Goal: Task Accomplishment & Management: Use online tool/utility

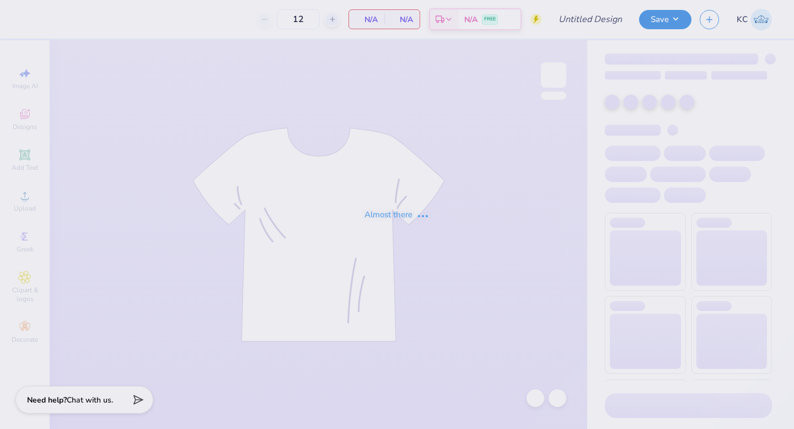
type input "kkg mockneck"
type input "50"
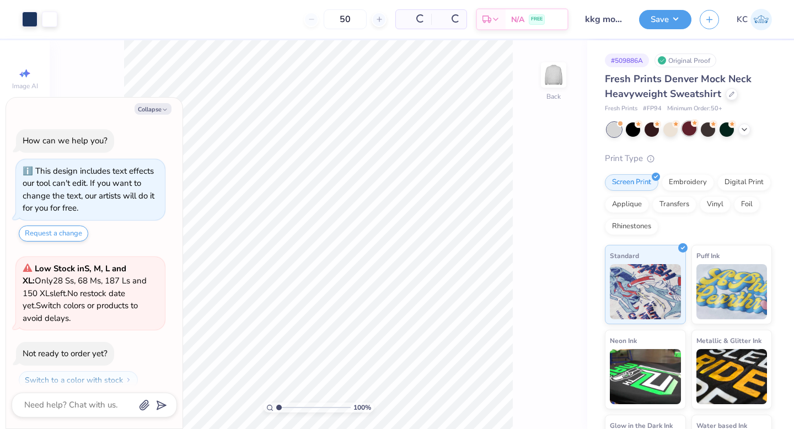
scroll to position [31, 0]
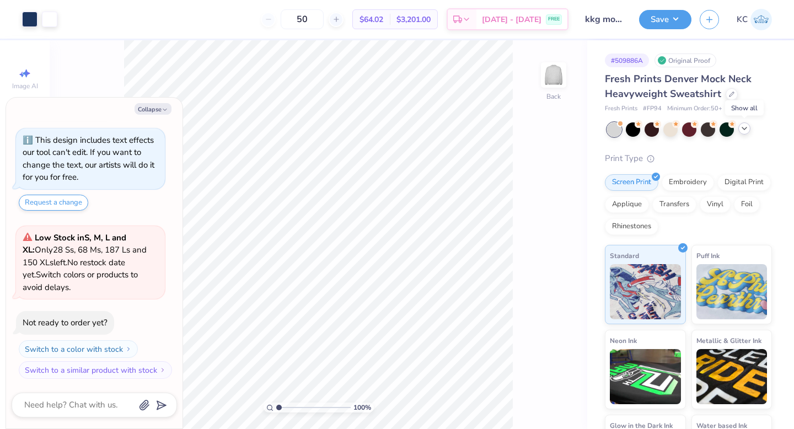
click at [745, 126] on icon at bounding box center [744, 128] width 9 height 9
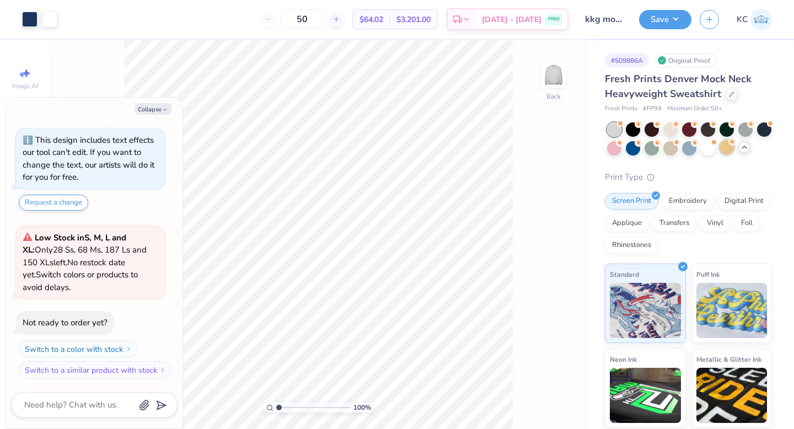
click at [727, 149] on div at bounding box center [727, 147] width 14 height 14
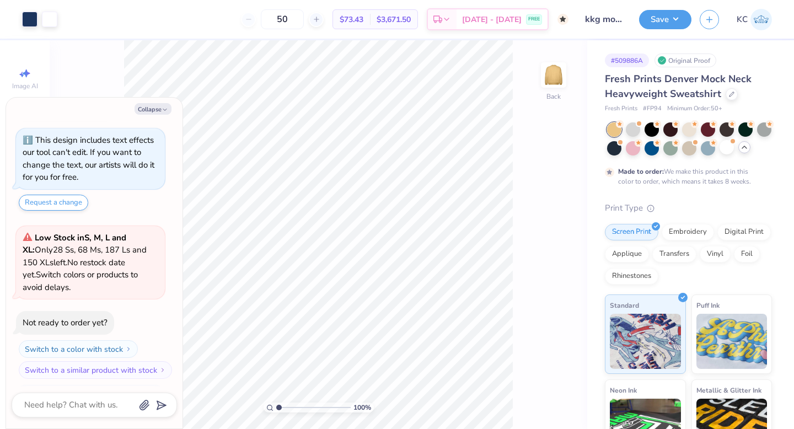
scroll to position [135, 0]
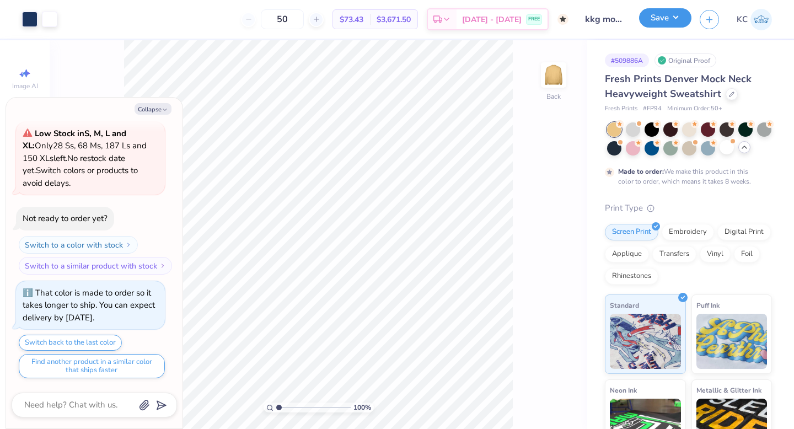
click at [657, 17] on button "Save" at bounding box center [665, 17] width 52 height 19
type textarea "x"
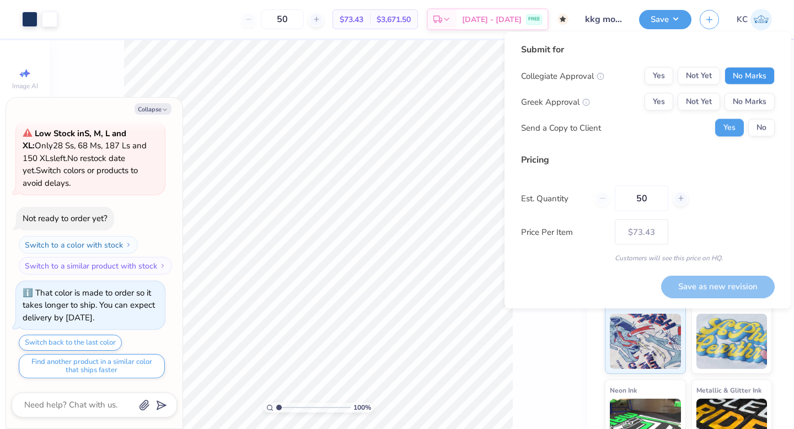
click at [745, 75] on button "No Marks" at bounding box center [749, 76] width 50 height 18
click at [700, 101] on button "Not Yet" at bounding box center [699, 102] width 42 height 18
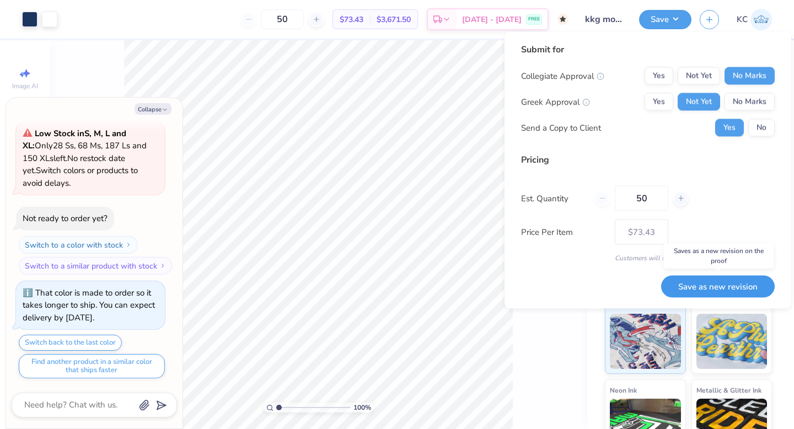
click at [690, 288] on button "Save as new revision" at bounding box center [718, 286] width 114 height 23
type input "$73.43"
type textarea "x"
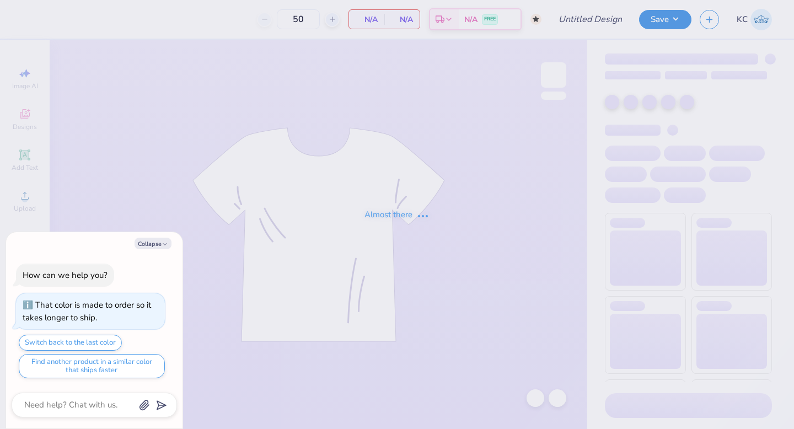
type textarea "x"
type input "tank kkg"
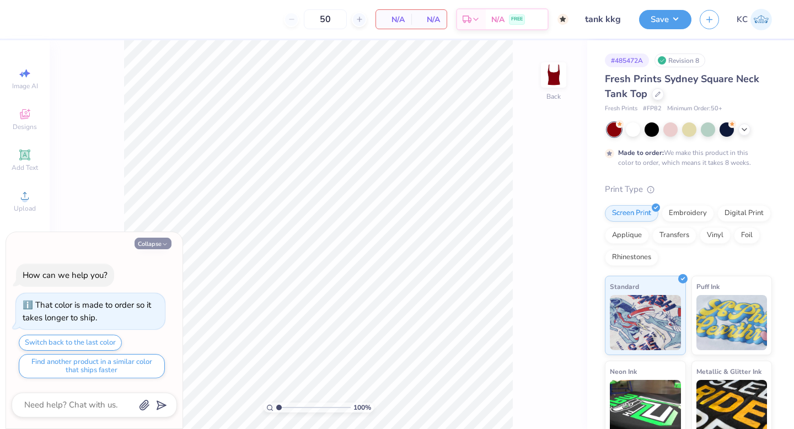
click at [151, 244] on button "Collapse" at bounding box center [153, 244] width 37 height 12
type textarea "x"
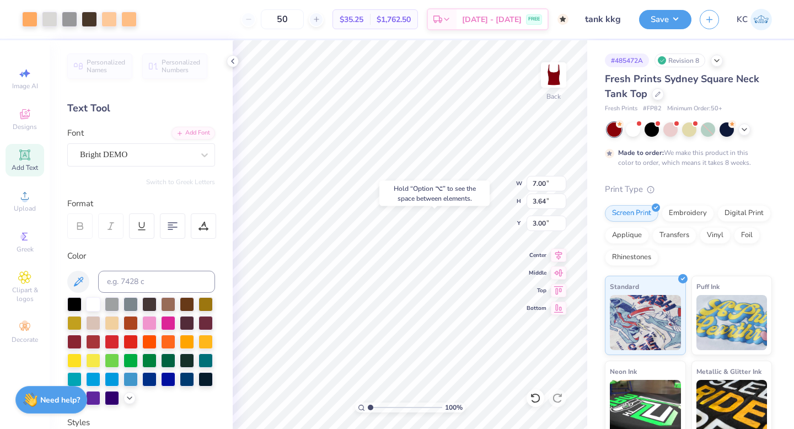
type input "3.64"
type input "3.00"
type input "5.81"
type input "3.02"
type input "3.29"
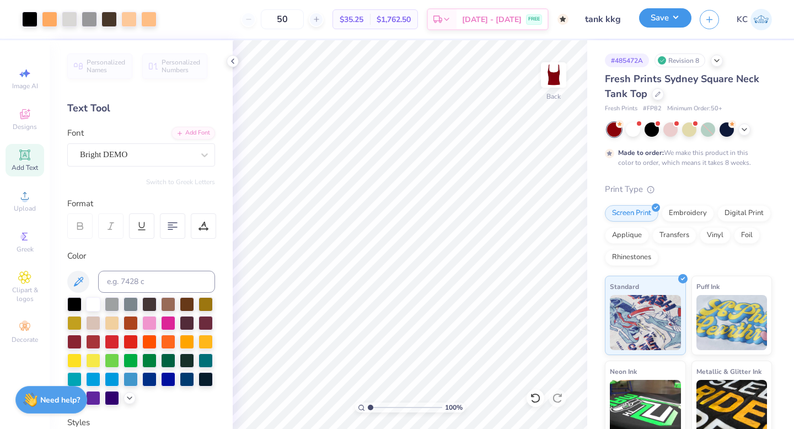
click at [659, 25] on button "Save" at bounding box center [665, 17] width 52 height 19
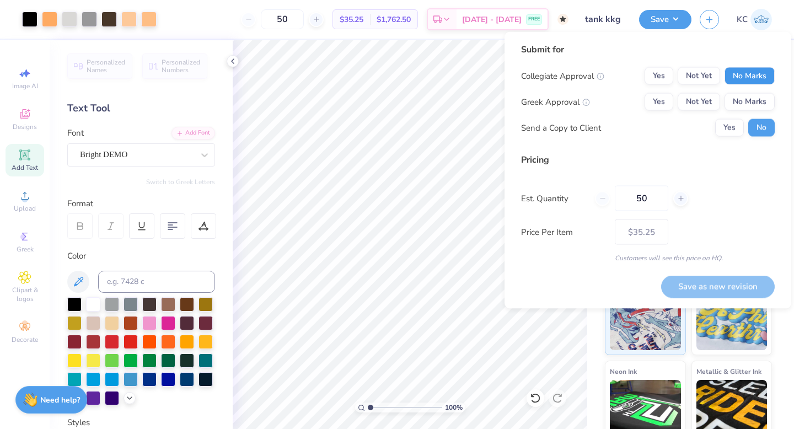
click at [747, 77] on button "No Marks" at bounding box center [749, 76] width 50 height 18
click at [696, 99] on button "Not Yet" at bounding box center [699, 102] width 42 height 18
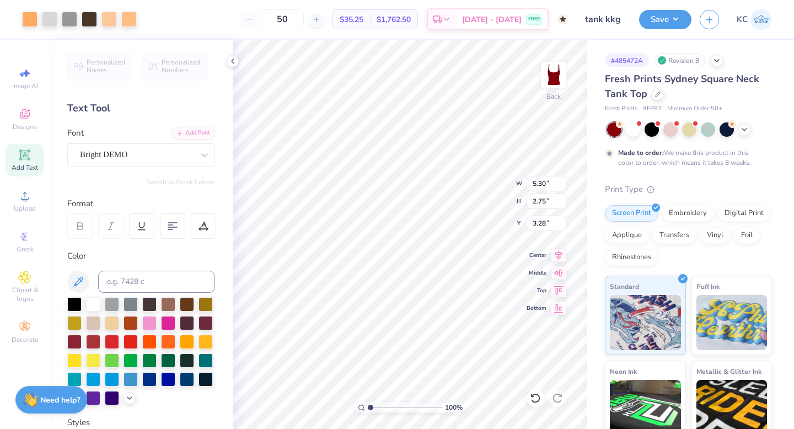
type input "5.30"
type input "2.75"
type input "3.26"
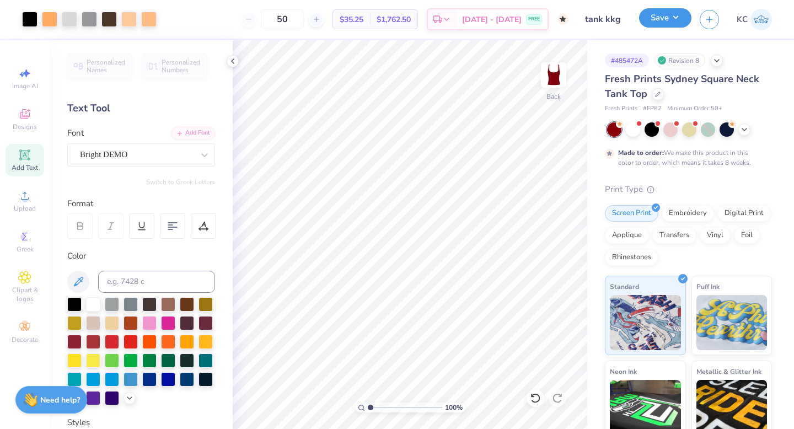
click at [663, 15] on button "Save" at bounding box center [665, 17] width 52 height 19
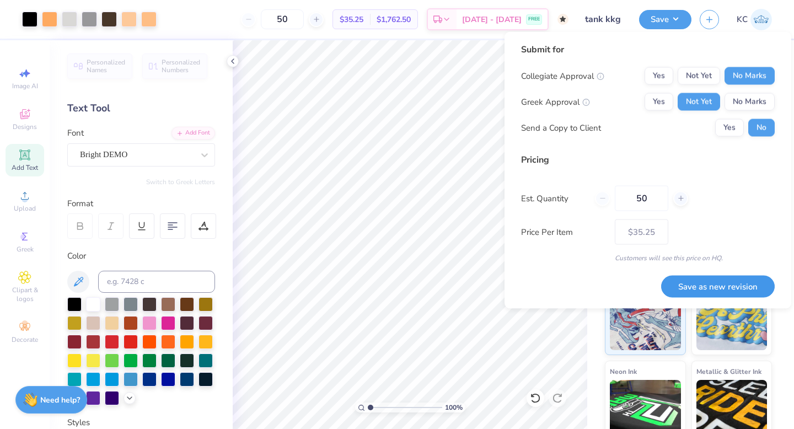
click at [713, 288] on button "Save as new revision" at bounding box center [718, 286] width 114 height 23
type input "$35.25"
